Goal: Navigation & Orientation: Find specific page/section

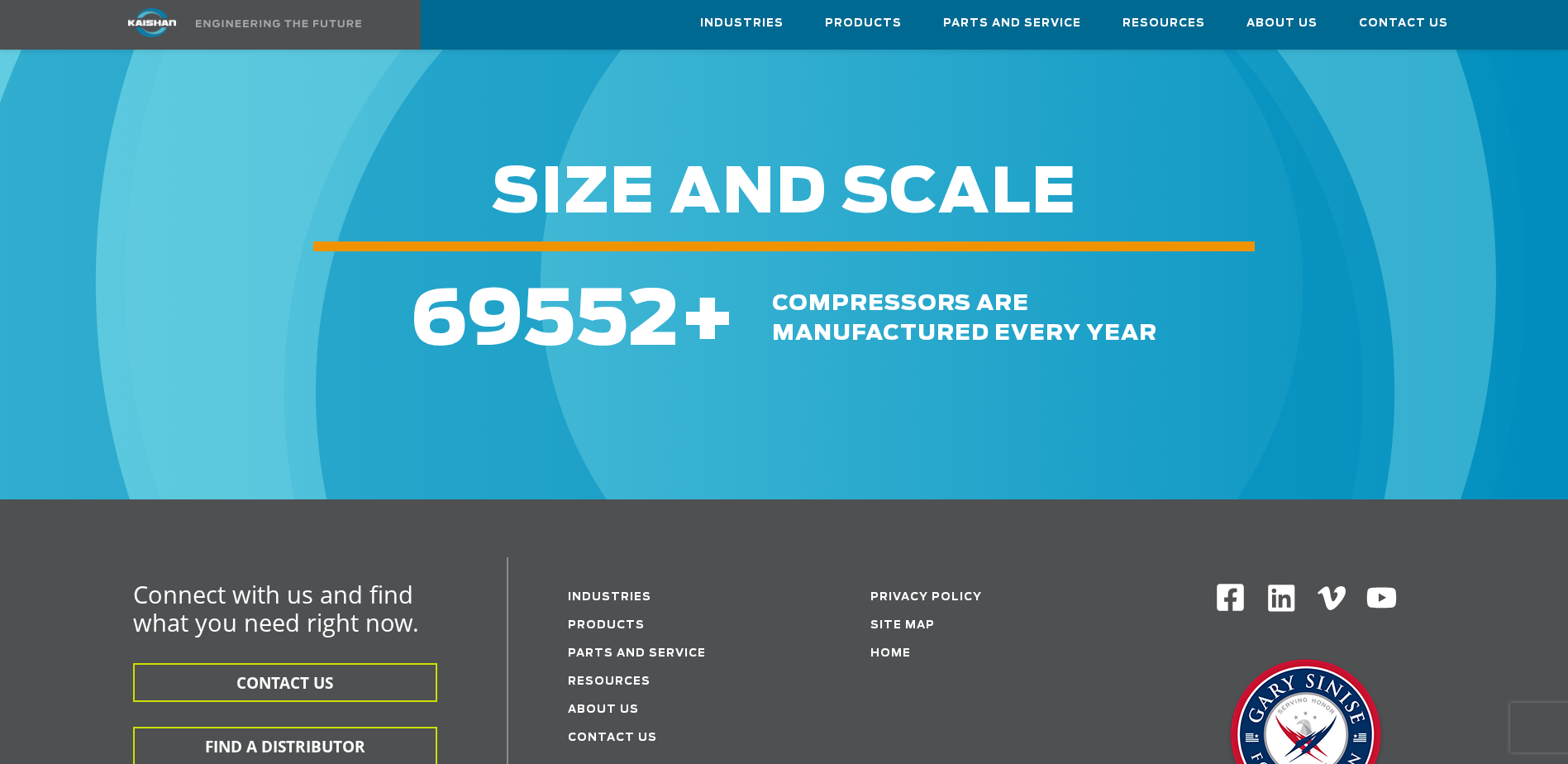
scroll to position [661, 0]
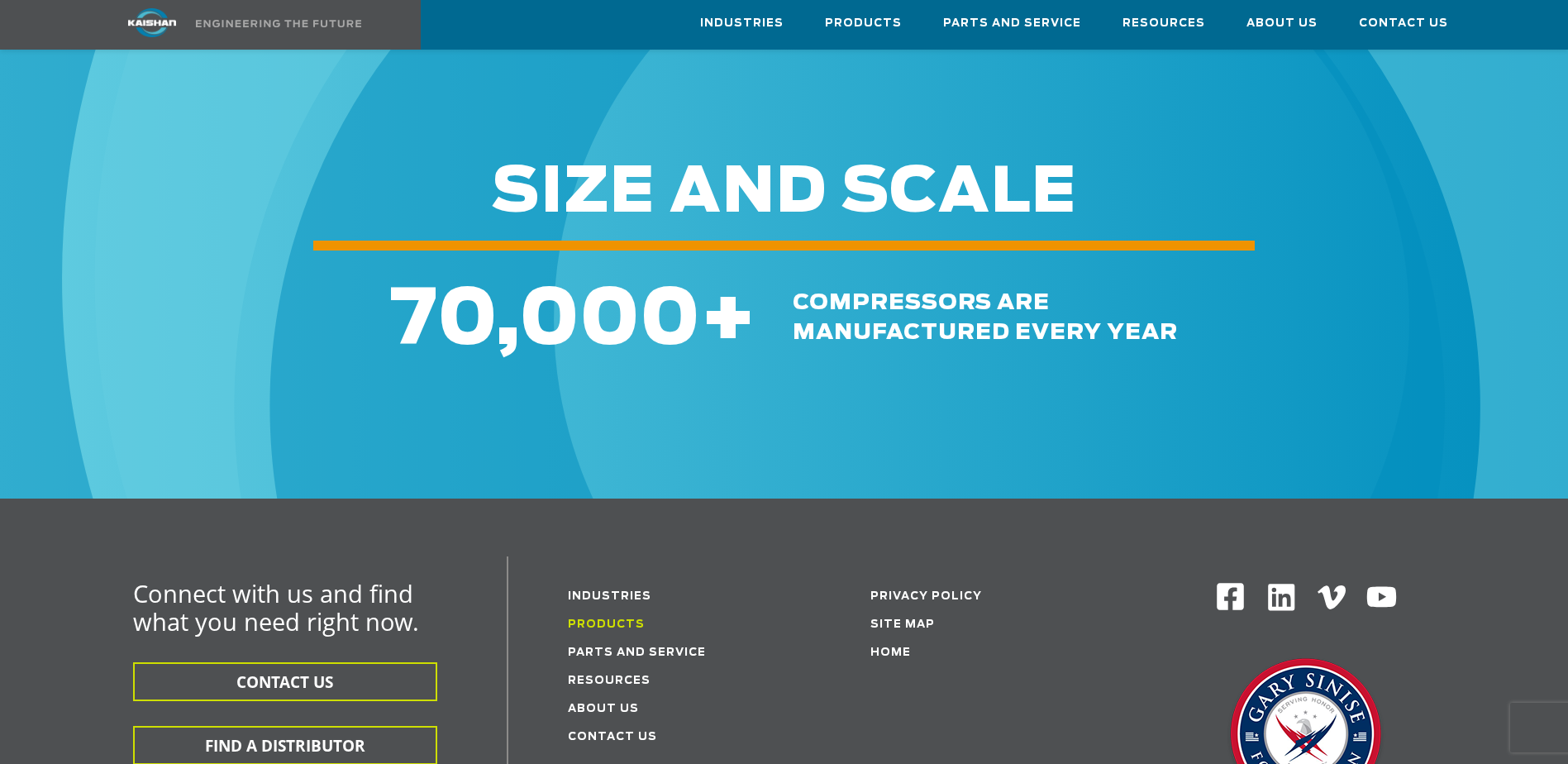
click at [604, 619] on link "Products" at bounding box center [605, 624] width 77 height 11
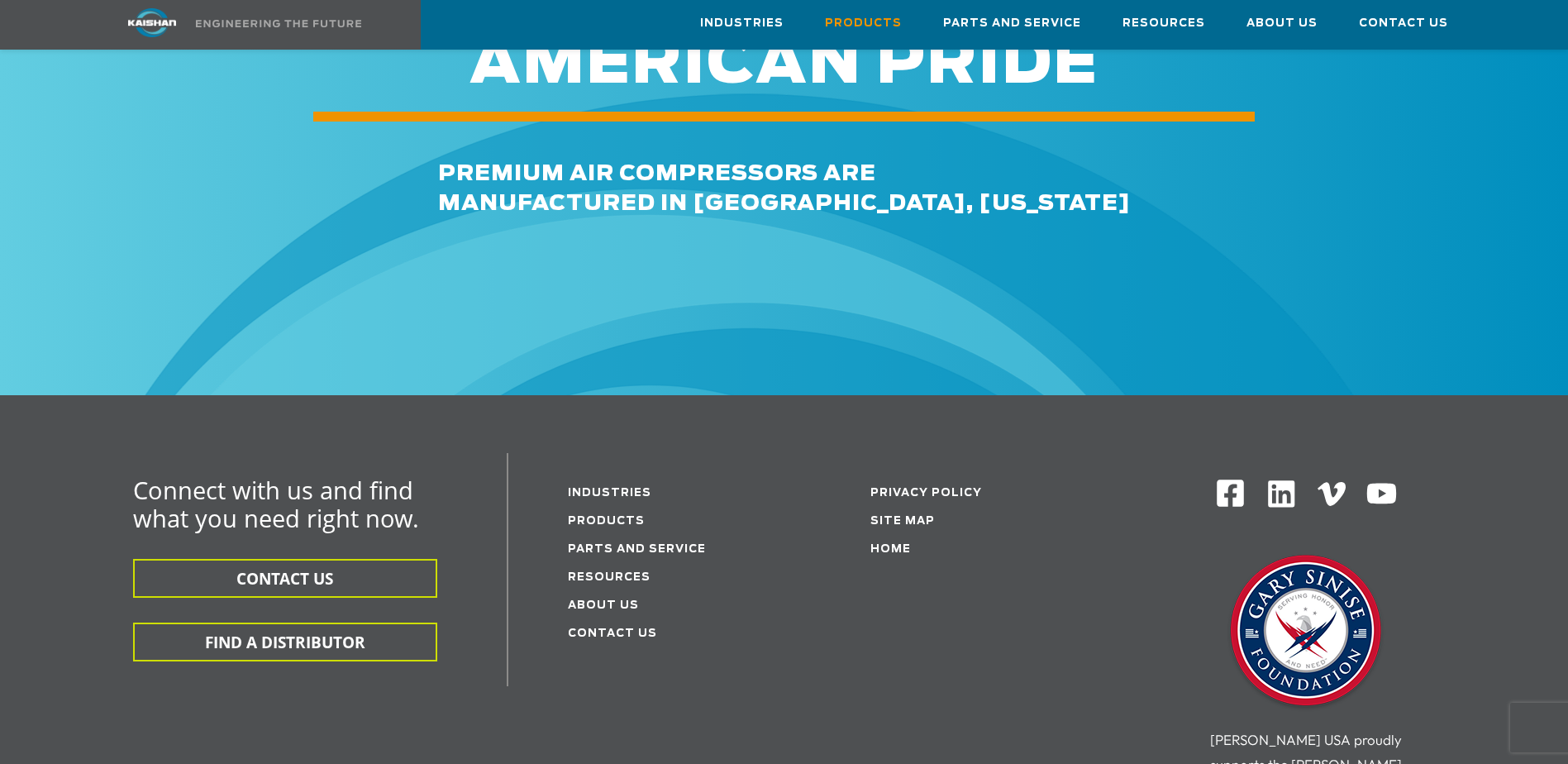
scroll to position [2479, 0]
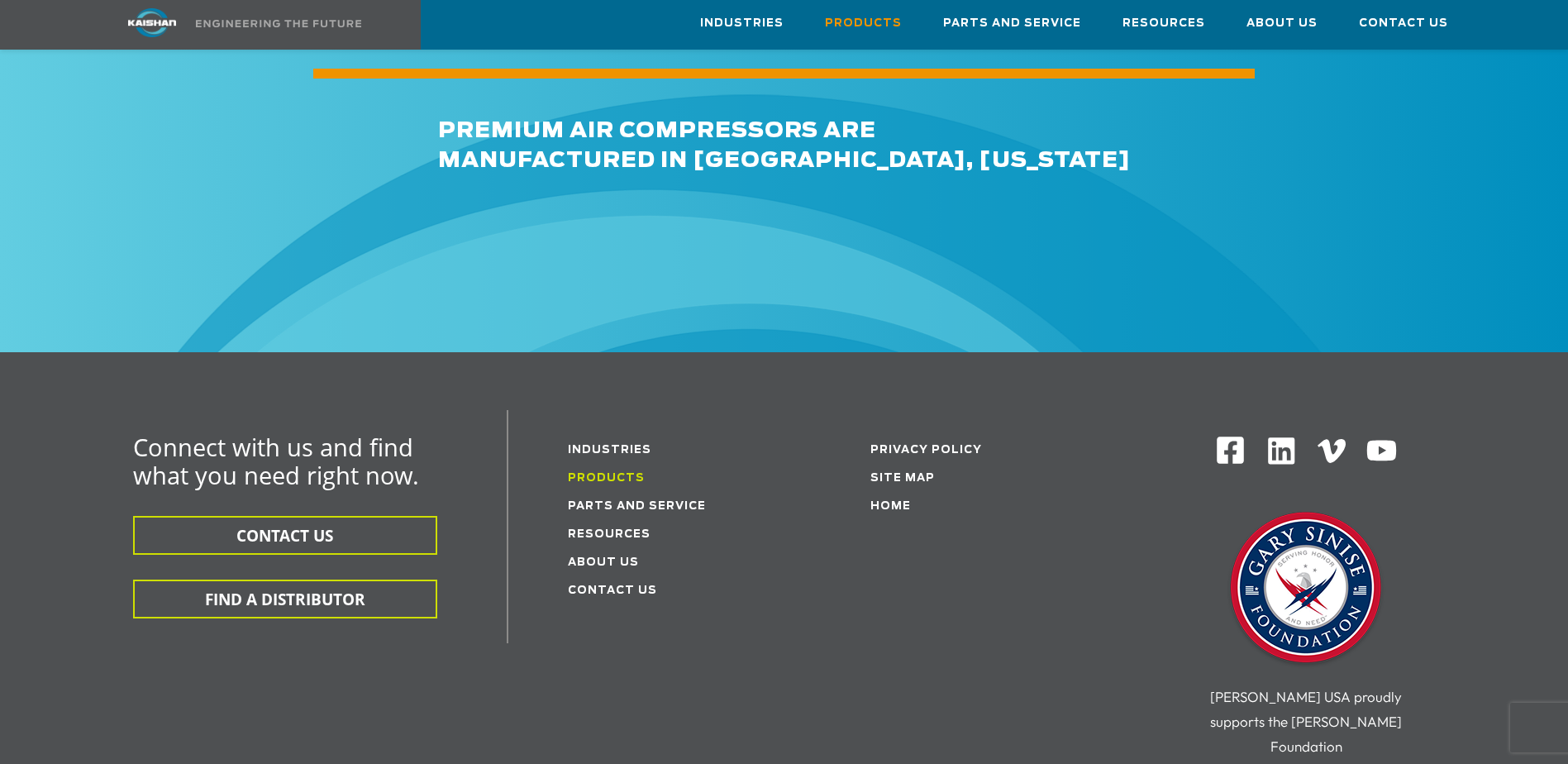
click at [609, 473] on link "Products" at bounding box center [605, 478] width 77 height 11
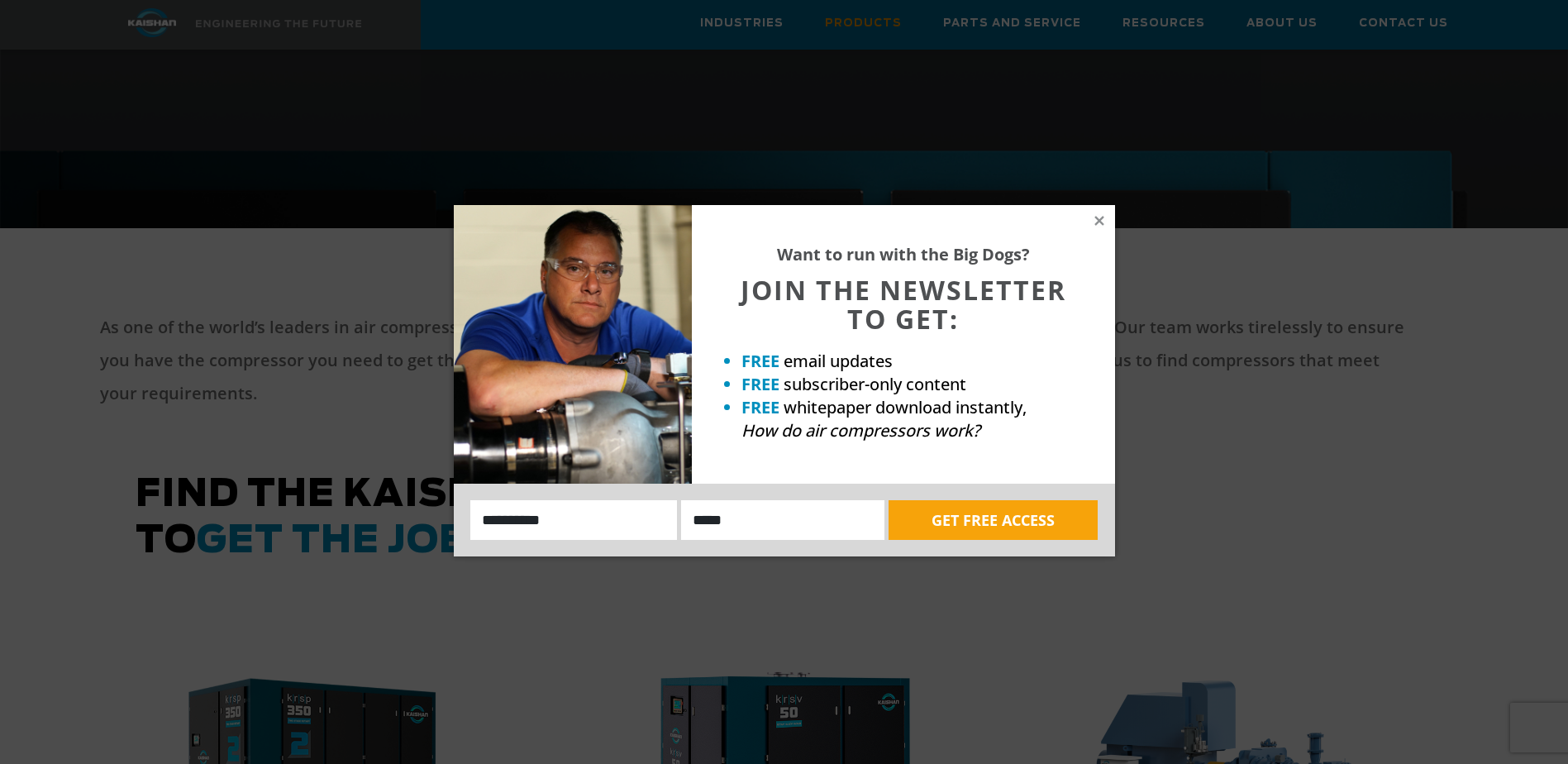
scroll to position [744, 0]
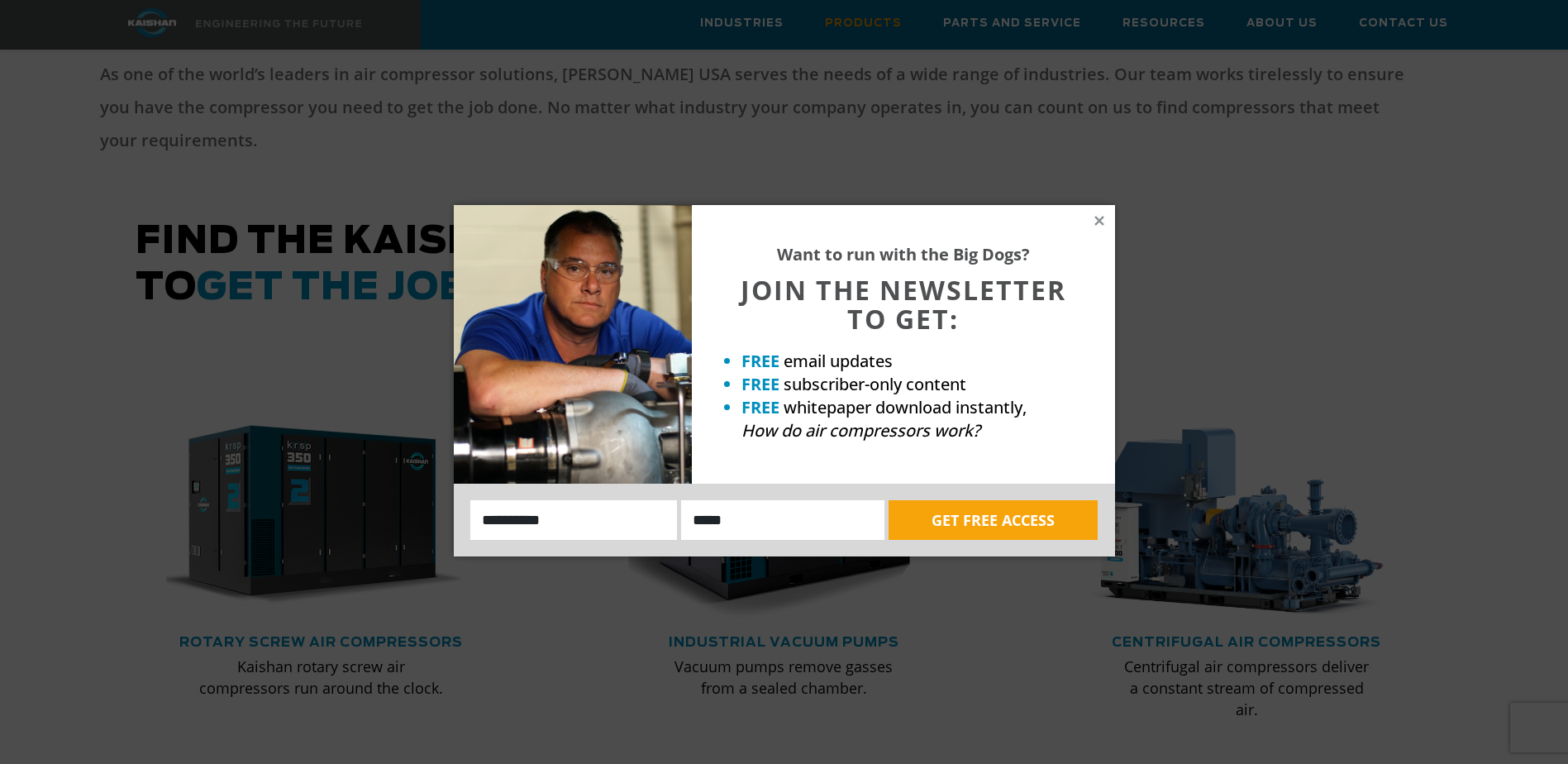
click at [1084, 221] on div "Want to run with the Big Dogs? JOIN THE NEWSLETTER TO GET: FREE email updates F…" at bounding box center [903, 344] width 423 height 279
click at [1099, 216] on icon at bounding box center [1099, 220] width 14 height 14
